Goal: Navigation & Orientation: Find specific page/section

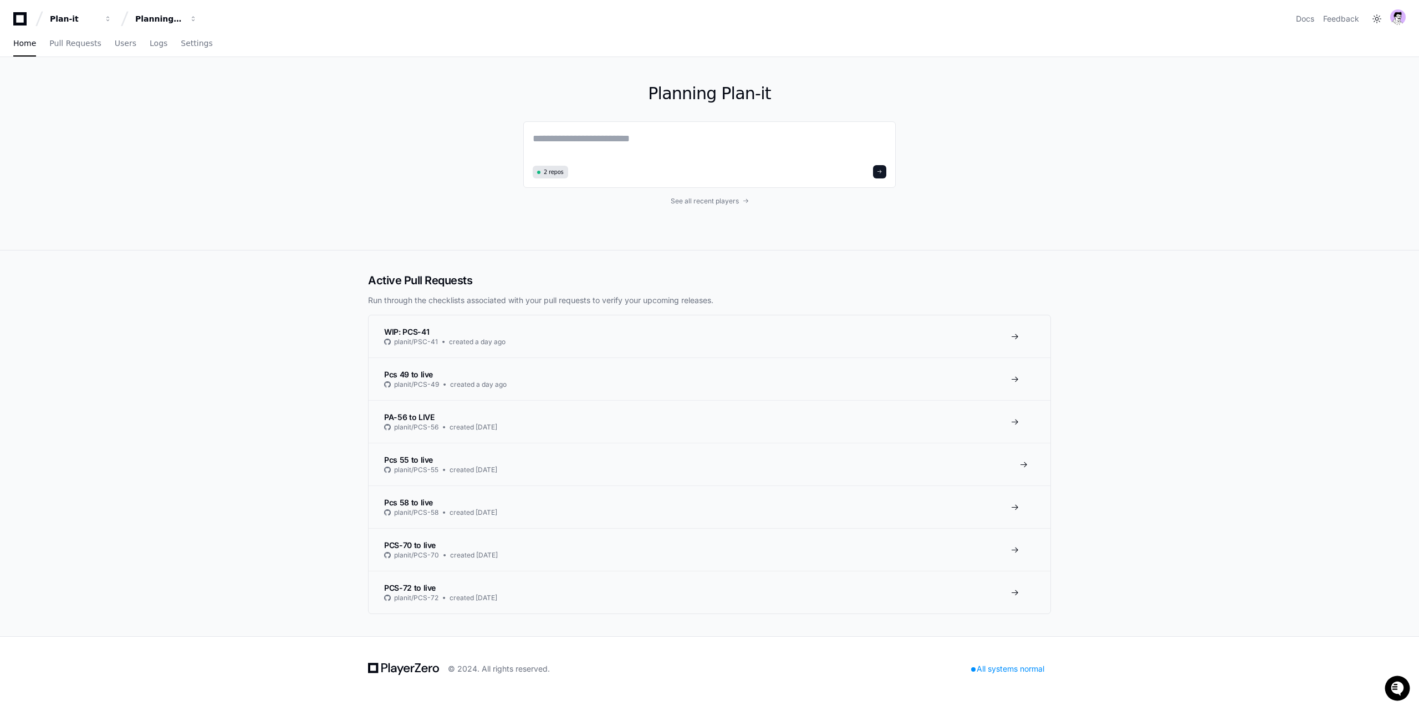
click at [456, 468] on span "created [DATE]" at bounding box center [474, 470] width 48 height 9
click at [75, 40] on span "Pull Requests" at bounding box center [75, 43] width 52 height 7
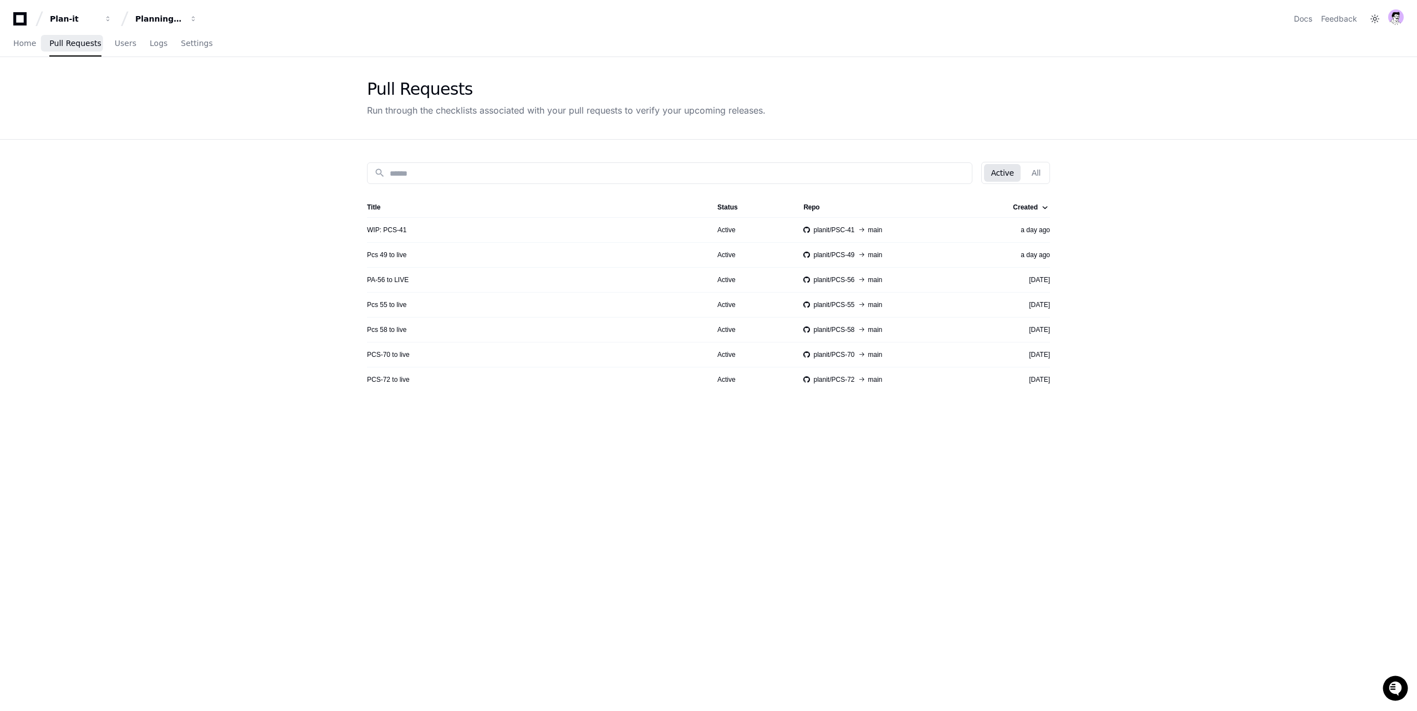
click at [104, 40] on div "Home Pull Requests Users Logs Settings" at bounding box center [113, 43] width 200 height 25
click at [115, 40] on span "Users" at bounding box center [126, 43] width 22 height 7
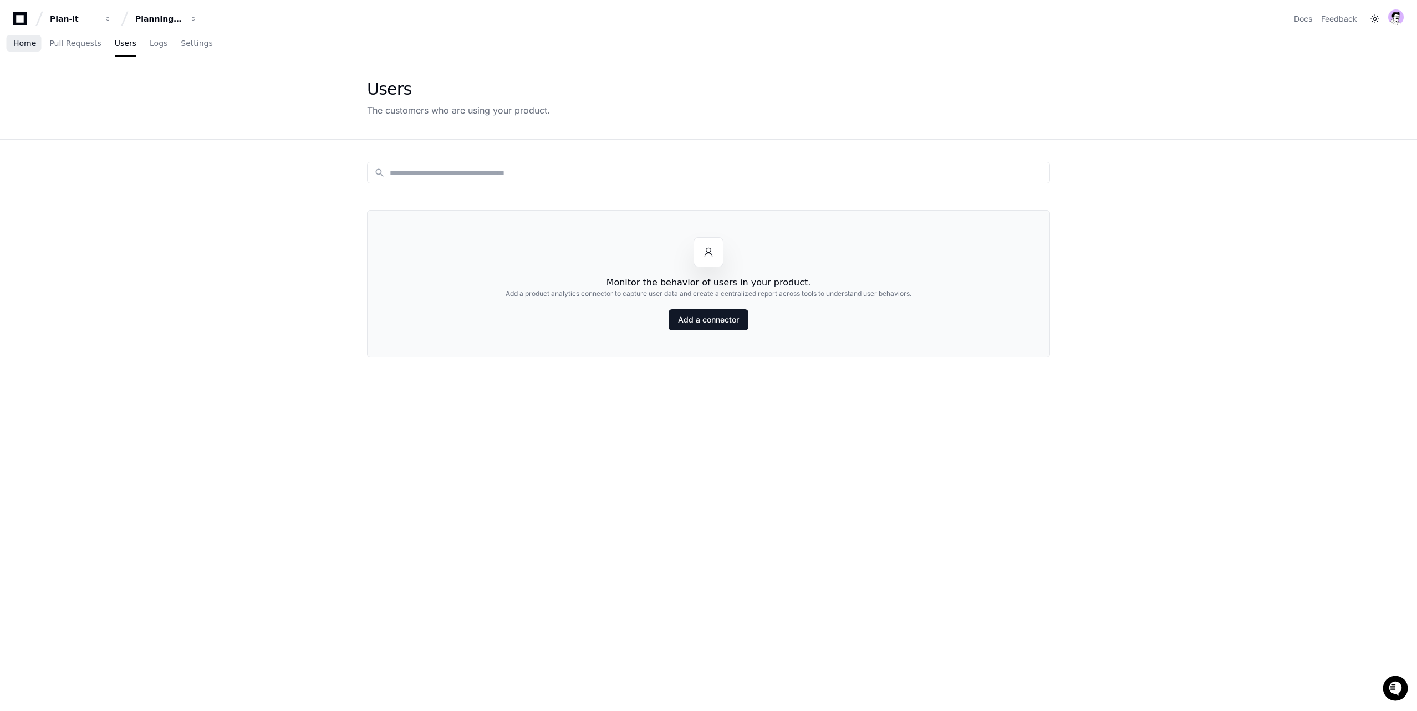
click at [23, 42] on span "Home" at bounding box center [24, 43] width 23 height 7
